Goal: Task Accomplishment & Management: Use online tool/utility

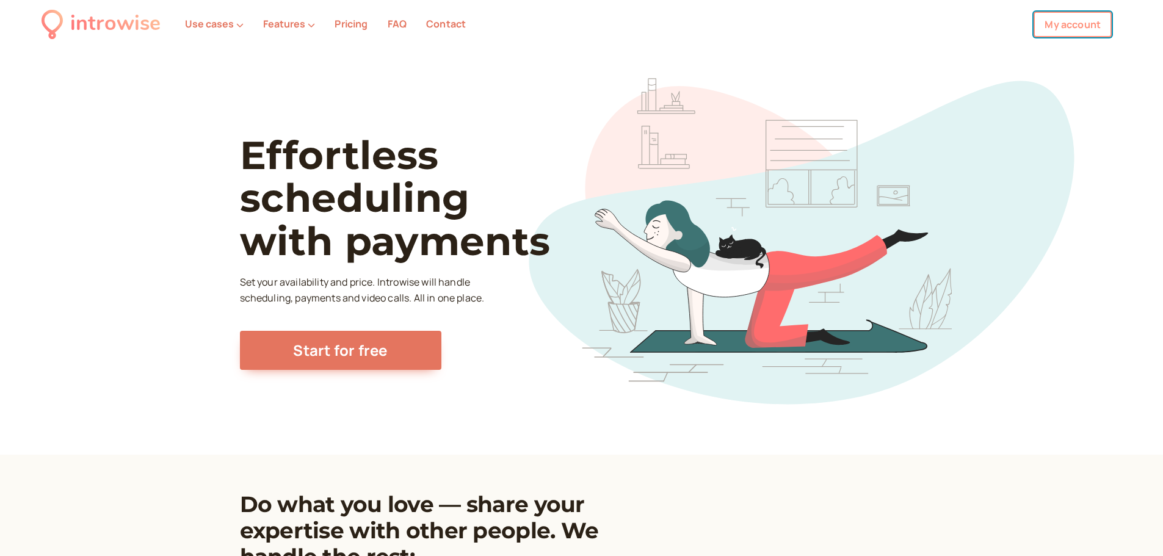
click at [1075, 33] on link "My account" at bounding box center [1072, 25] width 78 height 26
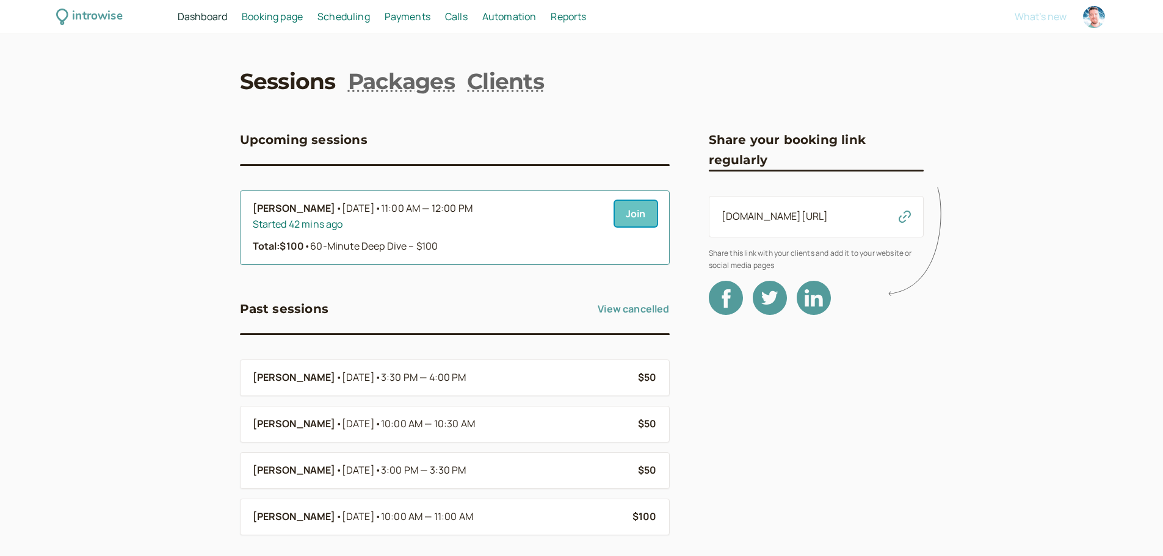
click at [638, 216] on link "Join" at bounding box center [636, 214] width 42 height 26
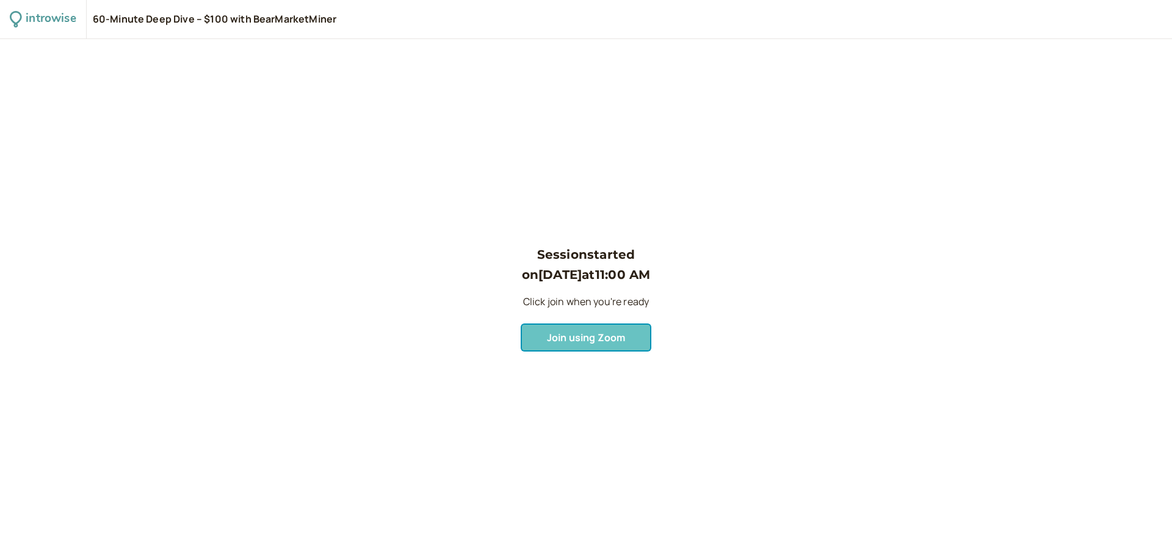
click at [606, 336] on span "Join using Zoom" at bounding box center [586, 337] width 78 height 13
